Goal: Navigation & Orientation: Find specific page/section

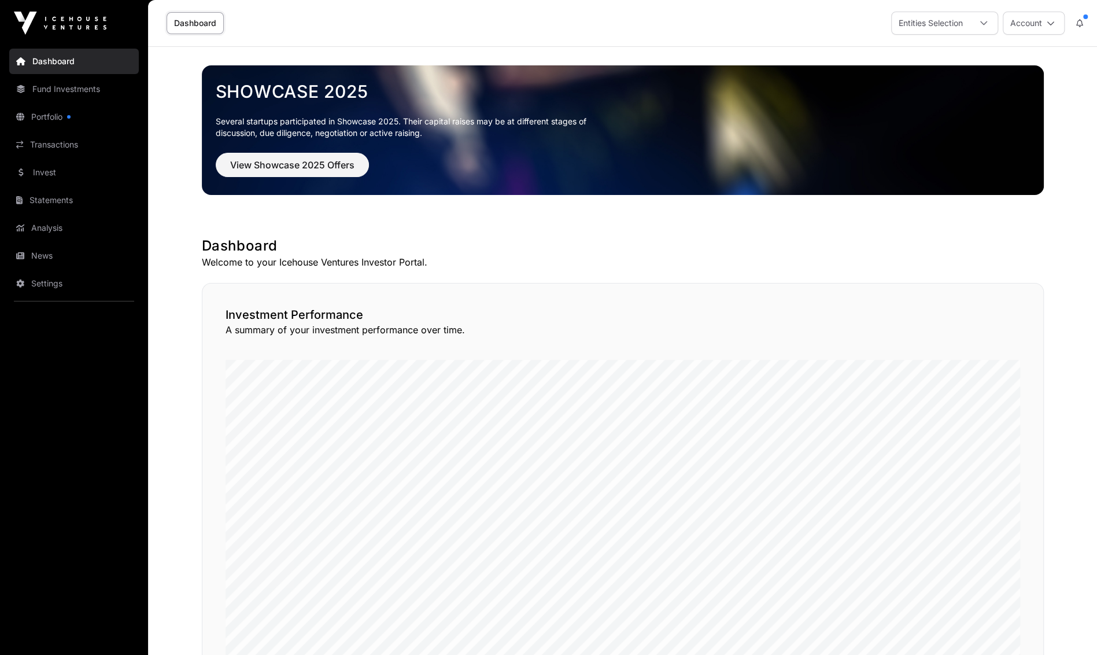
click at [1053, 24] on icon at bounding box center [1051, 23] width 8 height 8
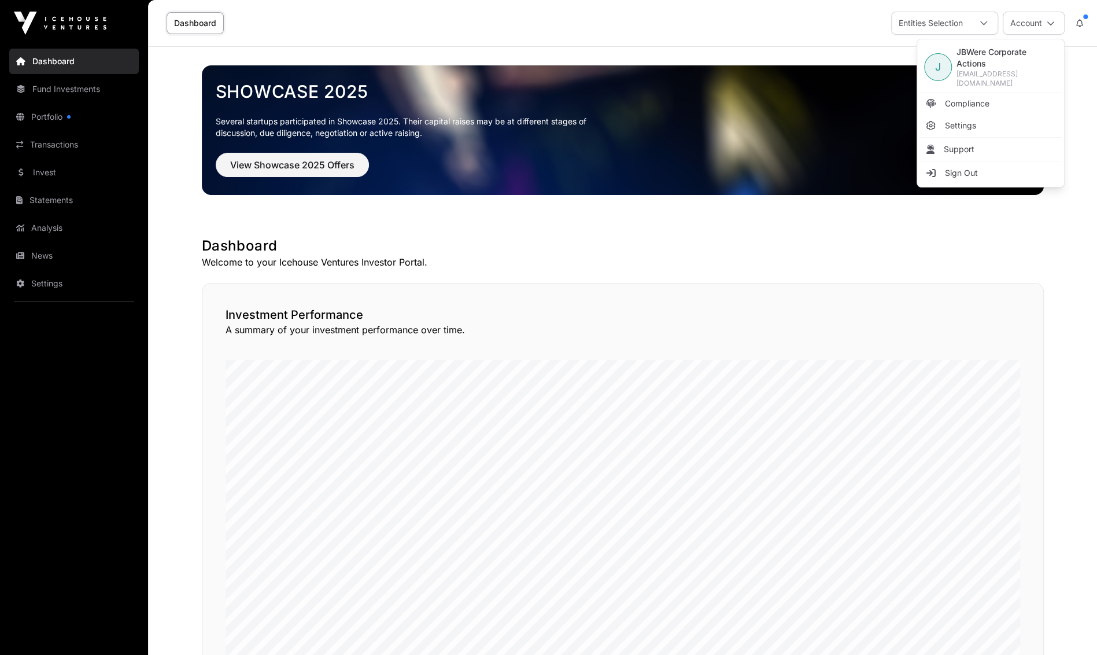
click at [1053, 24] on icon at bounding box center [1051, 23] width 8 height 8
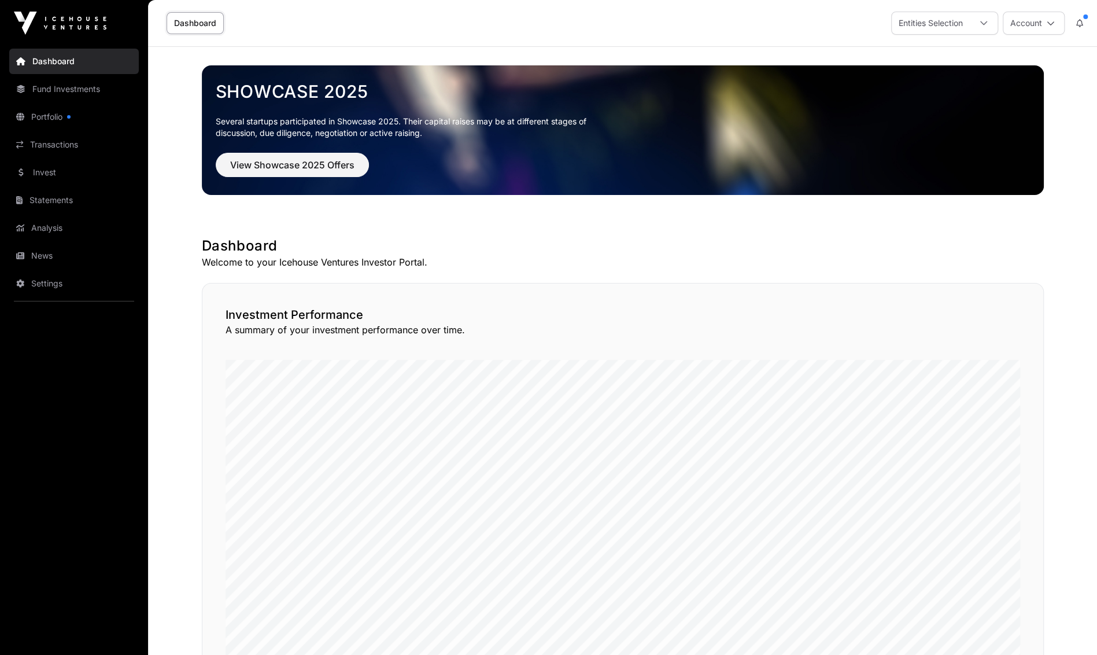
click at [72, 119] on link "Portfolio" at bounding box center [74, 116] width 130 height 25
click at [72, 194] on link "Statements" at bounding box center [74, 199] width 130 height 25
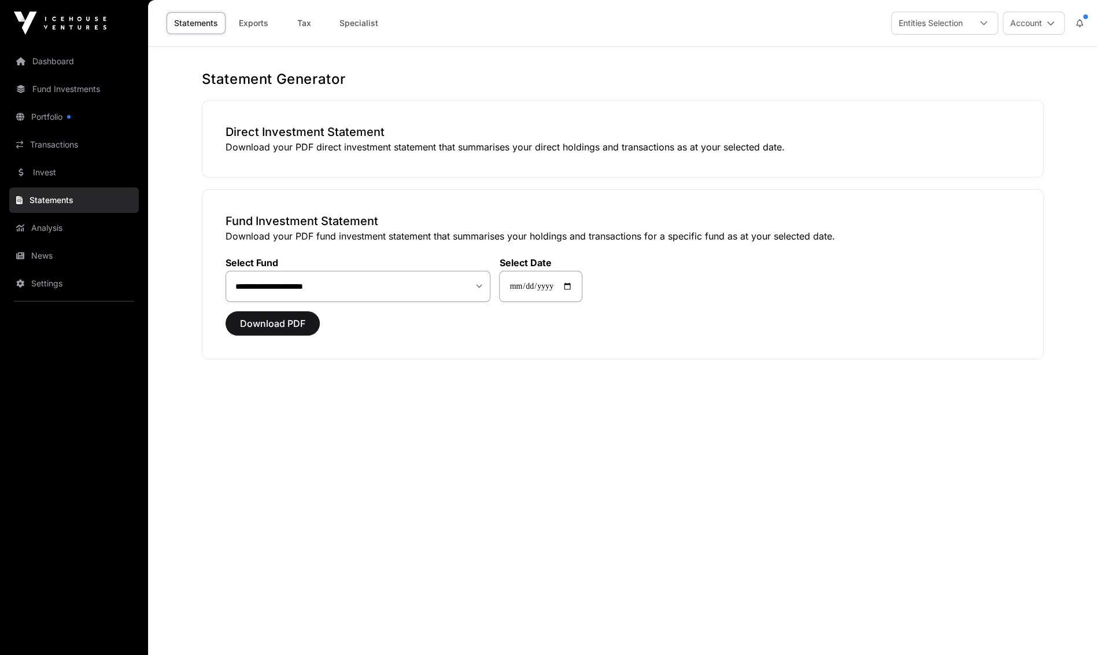
drag, startPoint x: 246, startPoint y: 34, endPoint x: 247, endPoint y: 25, distance: 8.1
click at [246, 34] on div "Statements Exports Tax Specialist" at bounding box center [274, 23] width 238 height 36
click at [247, 25] on link "Exports" at bounding box center [253, 23] width 46 height 22
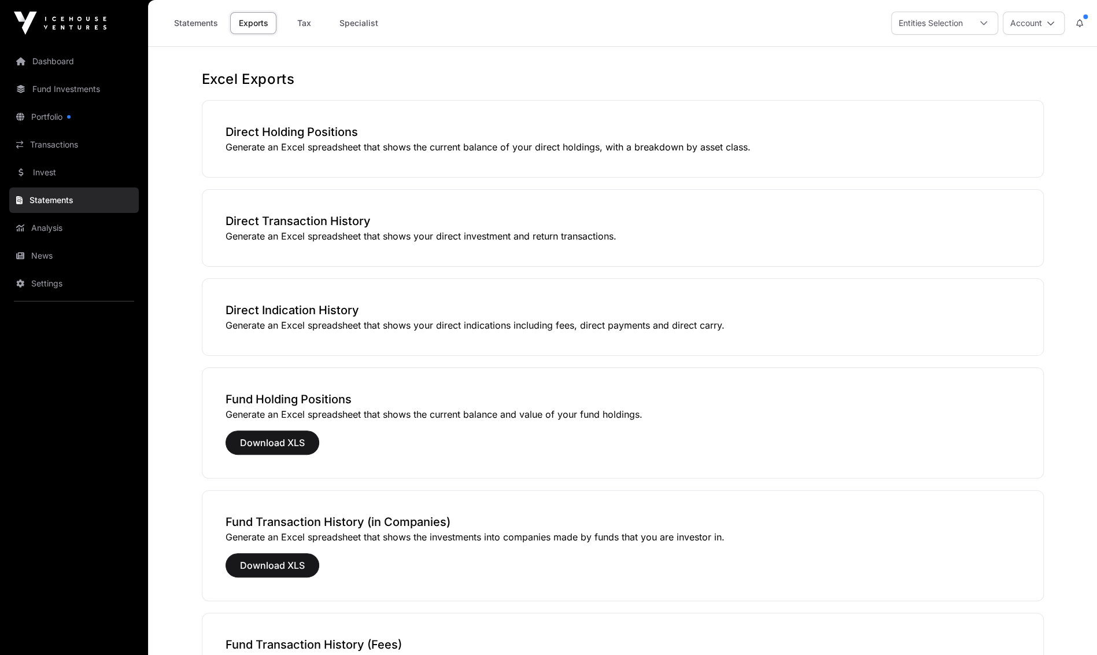
click at [74, 152] on link "Transactions" at bounding box center [74, 144] width 130 height 25
click at [73, 51] on link "Dashboard" at bounding box center [74, 61] width 130 height 25
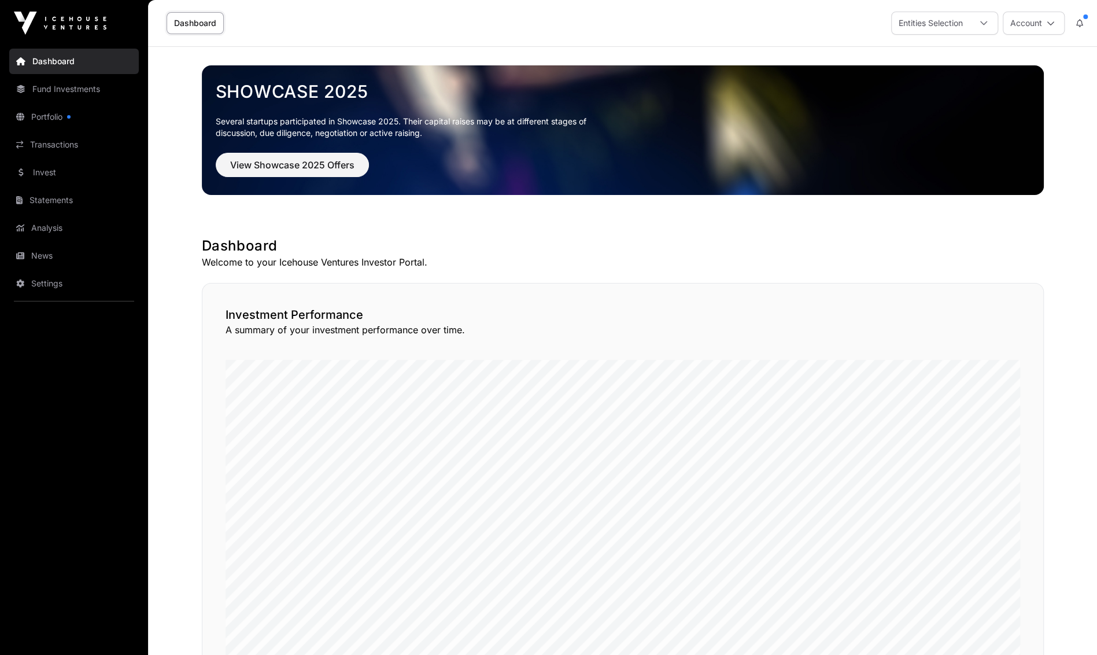
click at [1035, 24] on button "Account" at bounding box center [1034, 23] width 62 height 23
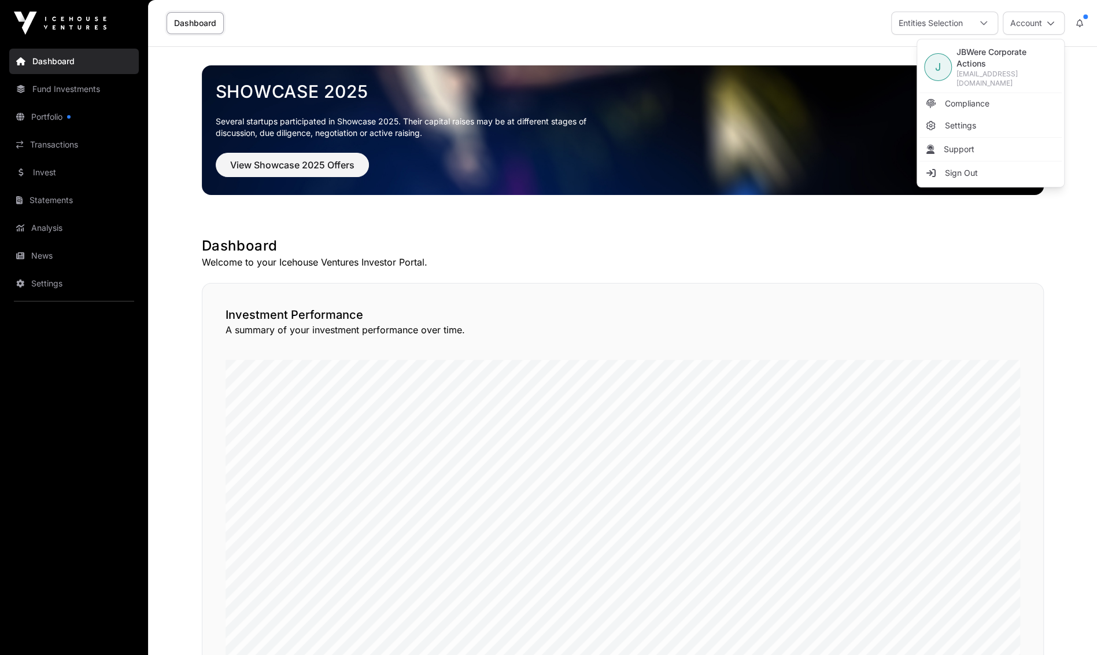
click at [94, 120] on link "Portfolio" at bounding box center [74, 116] width 130 height 25
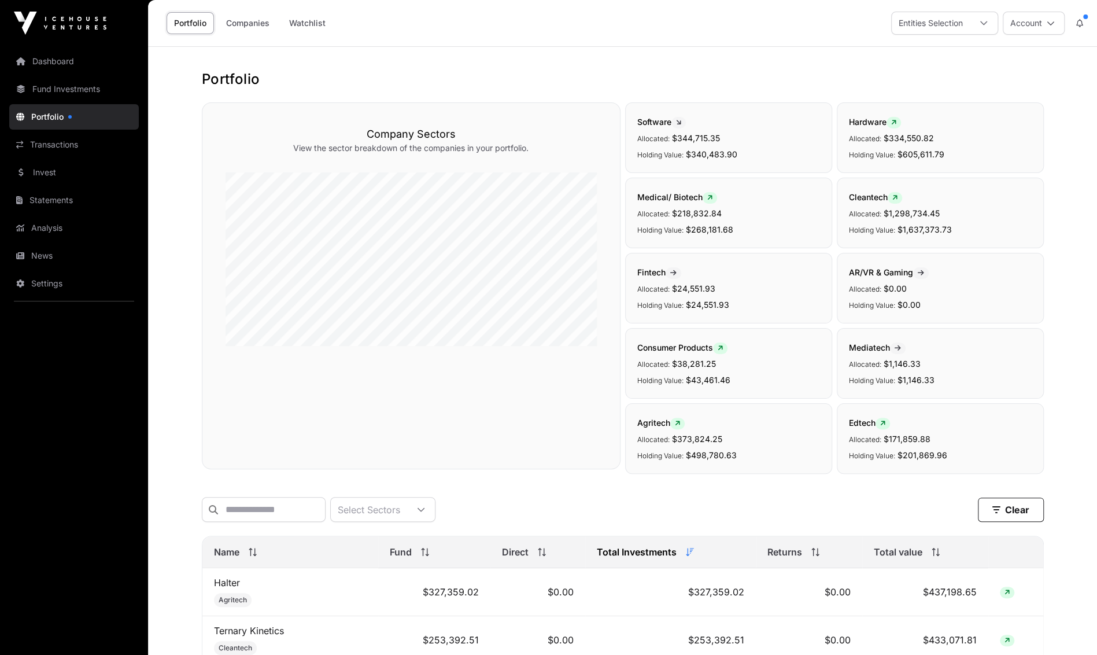
click at [239, 20] on link "Companies" at bounding box center [248, 23] width 58 height 22
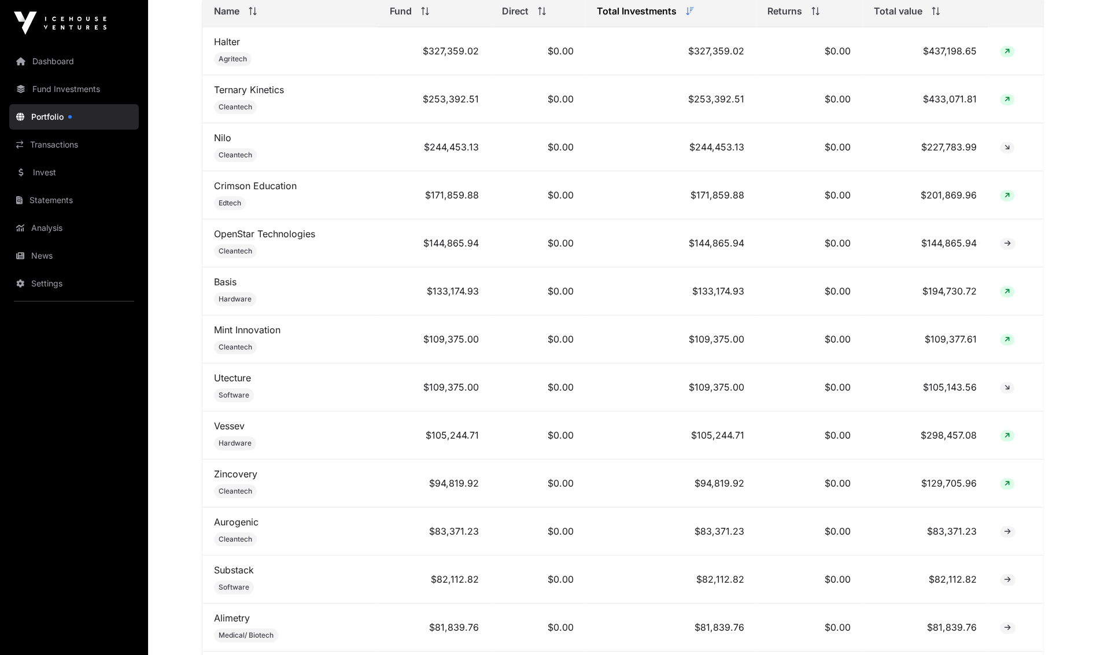
scroll to position [636, 0]
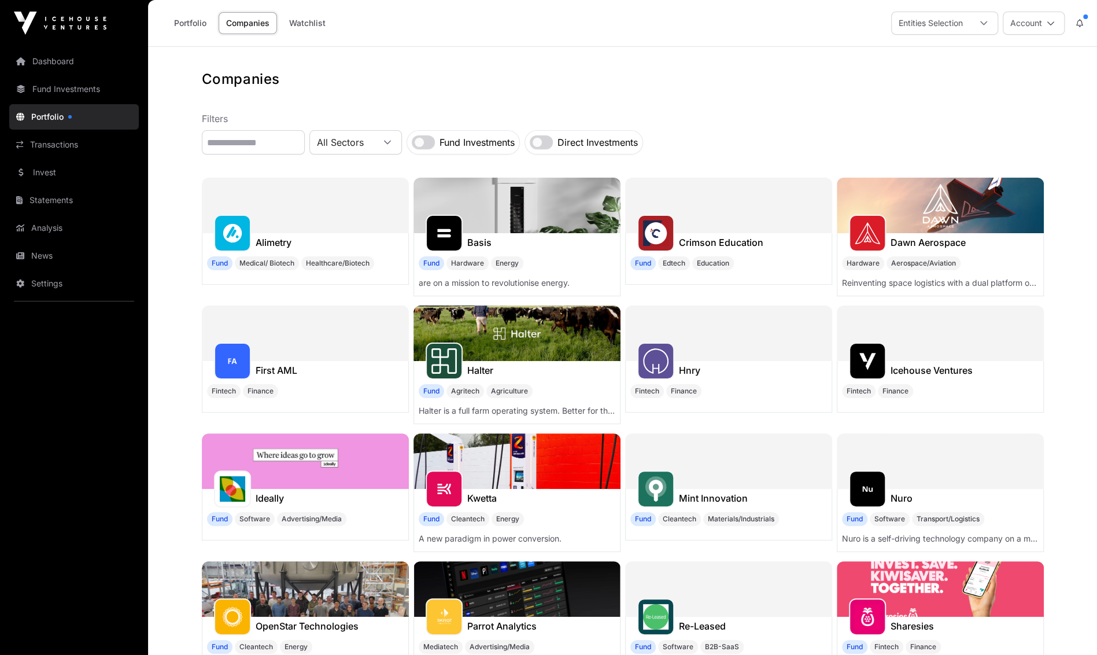
click at [97, 54] on link "Dashboard" at bounding box center [74, 61] width 130 height 25
